Goal: Task Accomplishment & Management: Use online tool/utility

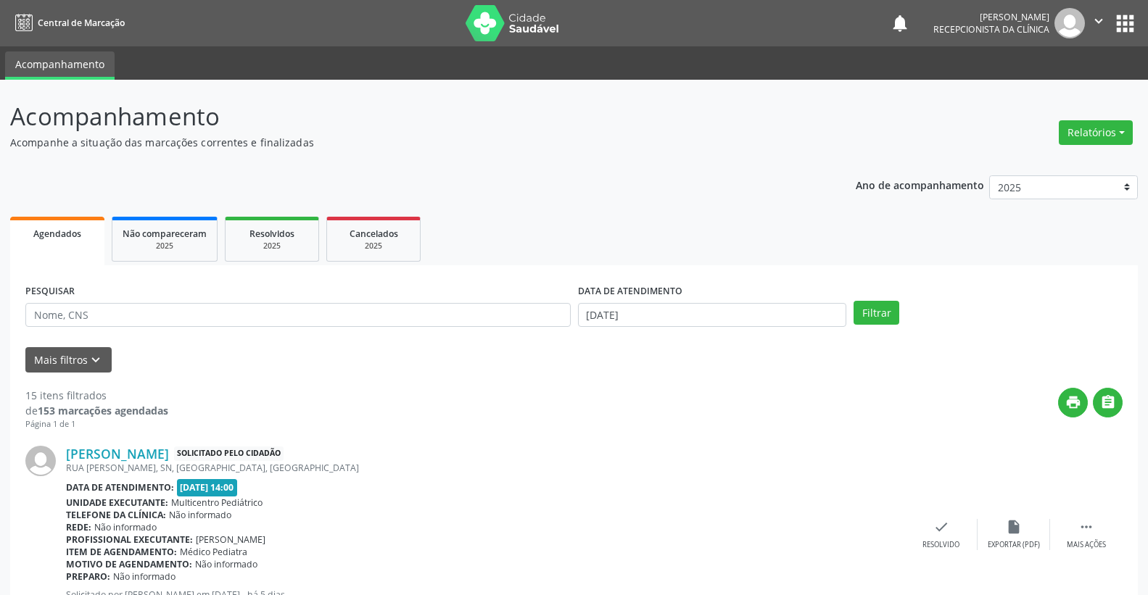
scroll to position [162, 0]
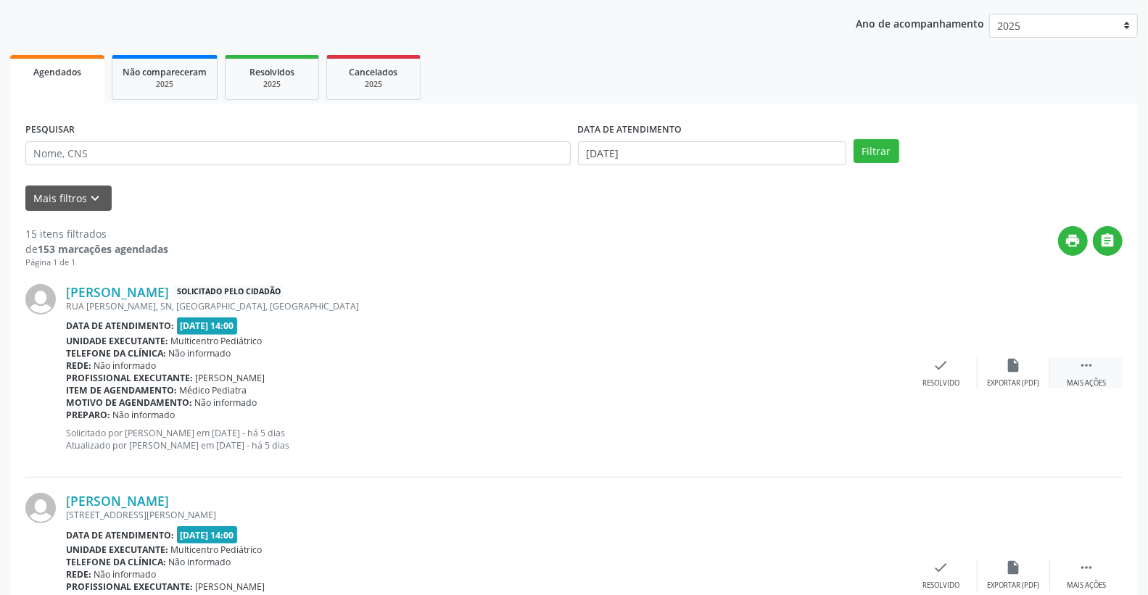
click at [1088, 368] on icon "" at bounding box center [1086, 365] width 16 height 16
click at [869, 358] on icon "print" at bounding box center [869, 365] width 16 height 16
click at [874, 365] on icon "print" at bounding box center [869, 365] width 16 height 16
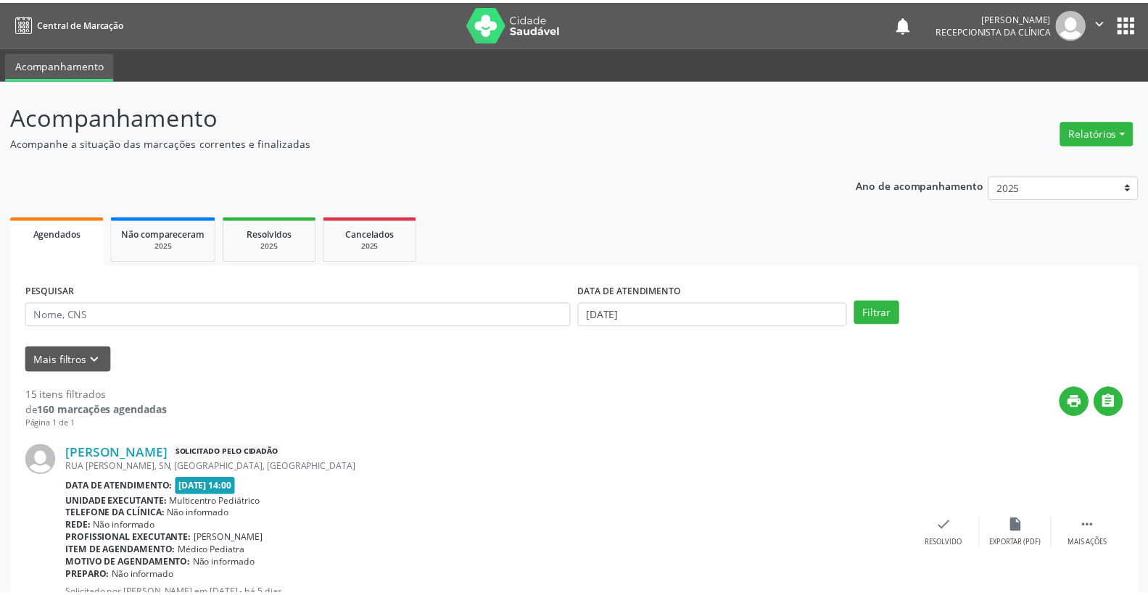
scroll to position [162, 0]
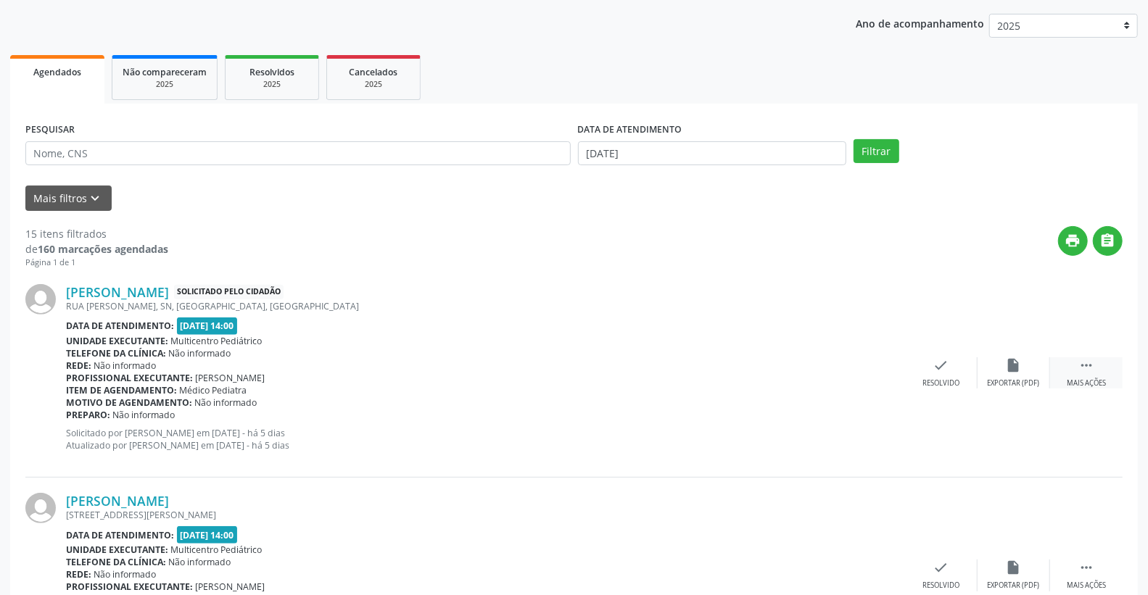
click at [1082, 368] on icon "" at bounding box center [1086, 365] width 16 height 16
click at [888, 365] on div "print Imprimir" at bounding box center [868, 372] width 73 height 31
click at [546, 294] on div "Pietro Daniel Santos de Oliveira Solicitado pelo cidadão" at bounding box center [376, 292] width 621 height 16
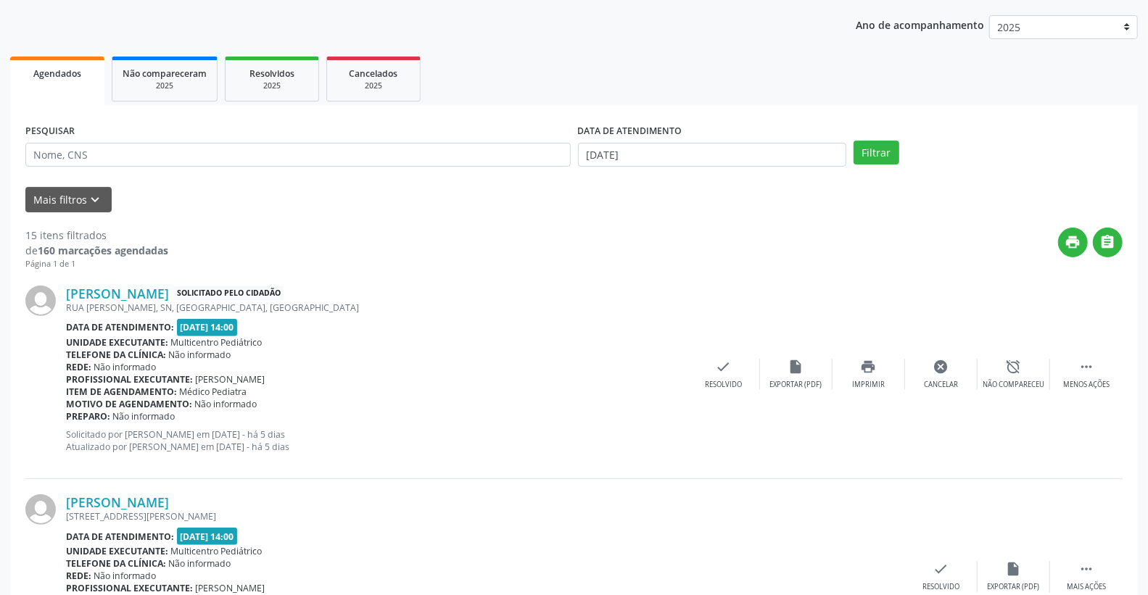
scroll to position [80, 0]
